Goal: Find specific page/section: Locate a particular part of the current website

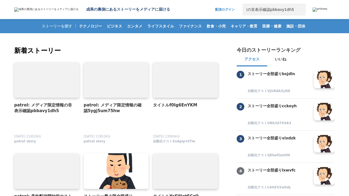
type input "patrol: メディア限定情報の非表示確認pbbavy1dh5"
click at [300, 10] on button "検索" at bounding box center [300, 10] width 12 height 12
type input "patrol: メディア限定情報の非表示確認pbbavy1dh5"
click at [300, 10] on button "検索" at bounding box center [300, 10] width 12 height 12
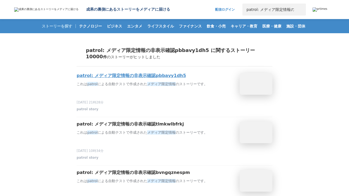
click at [131, 76] on h3 "patrol: メディア限定情報の非表示確認pbbavy1dh5" at bounding box center [131, 76] width 109 height 6
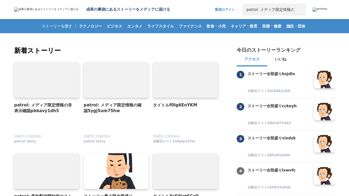
scroll to position [0, 43]
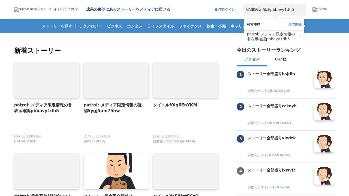
type input "patrol: メディア限定情報の非表示確認pbbavy1dh5"
click at [300, 10] on button "検索" at bounding box center [300, 10] width 12 height 12
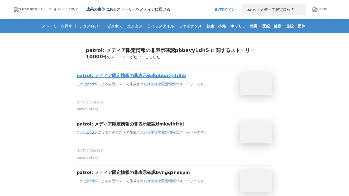
click at [131, 76] on h3 "patrol: メディア限定情報の非表示確認pbbavy1dh5" at bounding box center [131, 76] width 109 height 6
